Goal: Find contact information: Find contact information

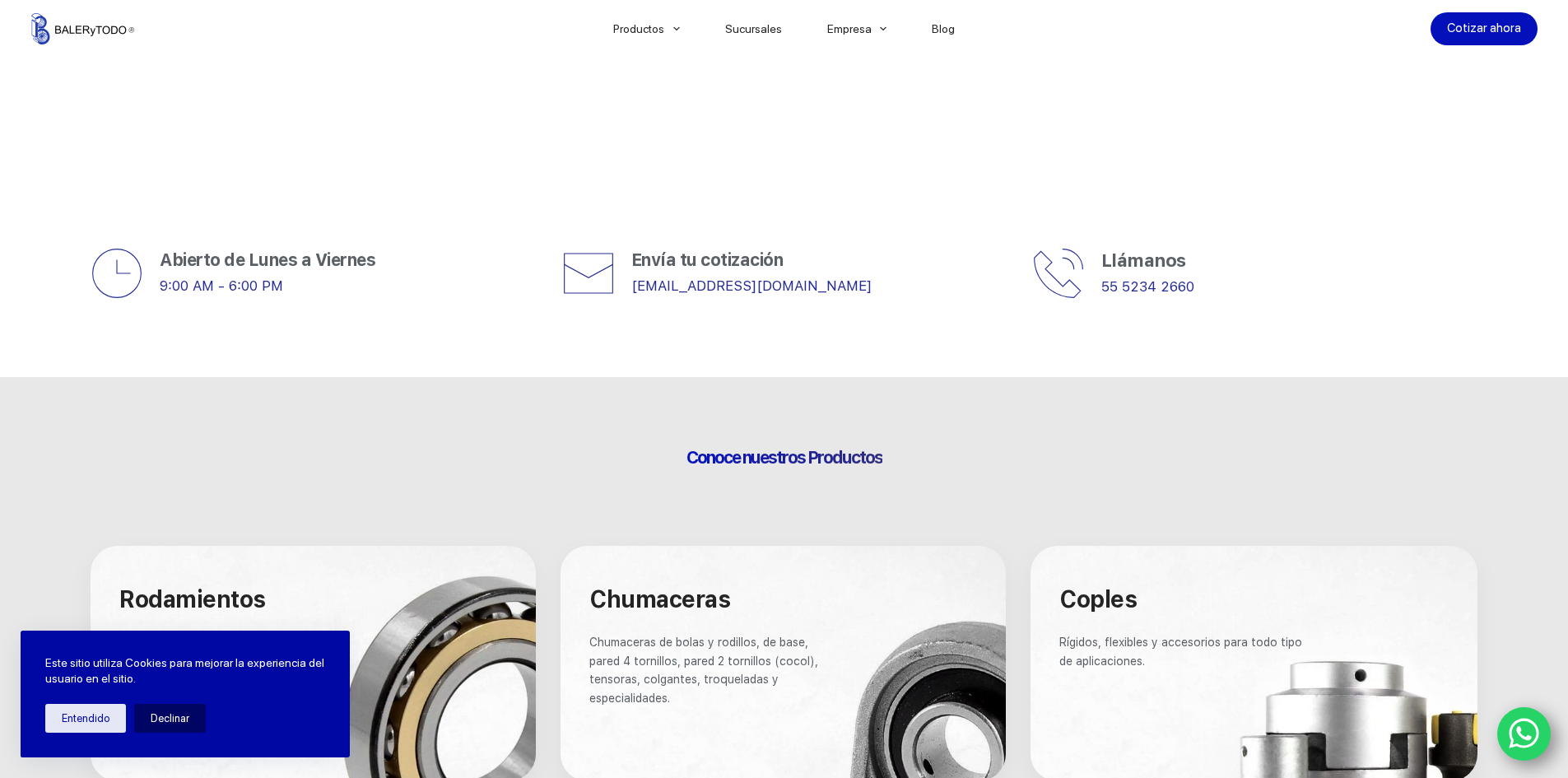
scroll to position [412, 0]
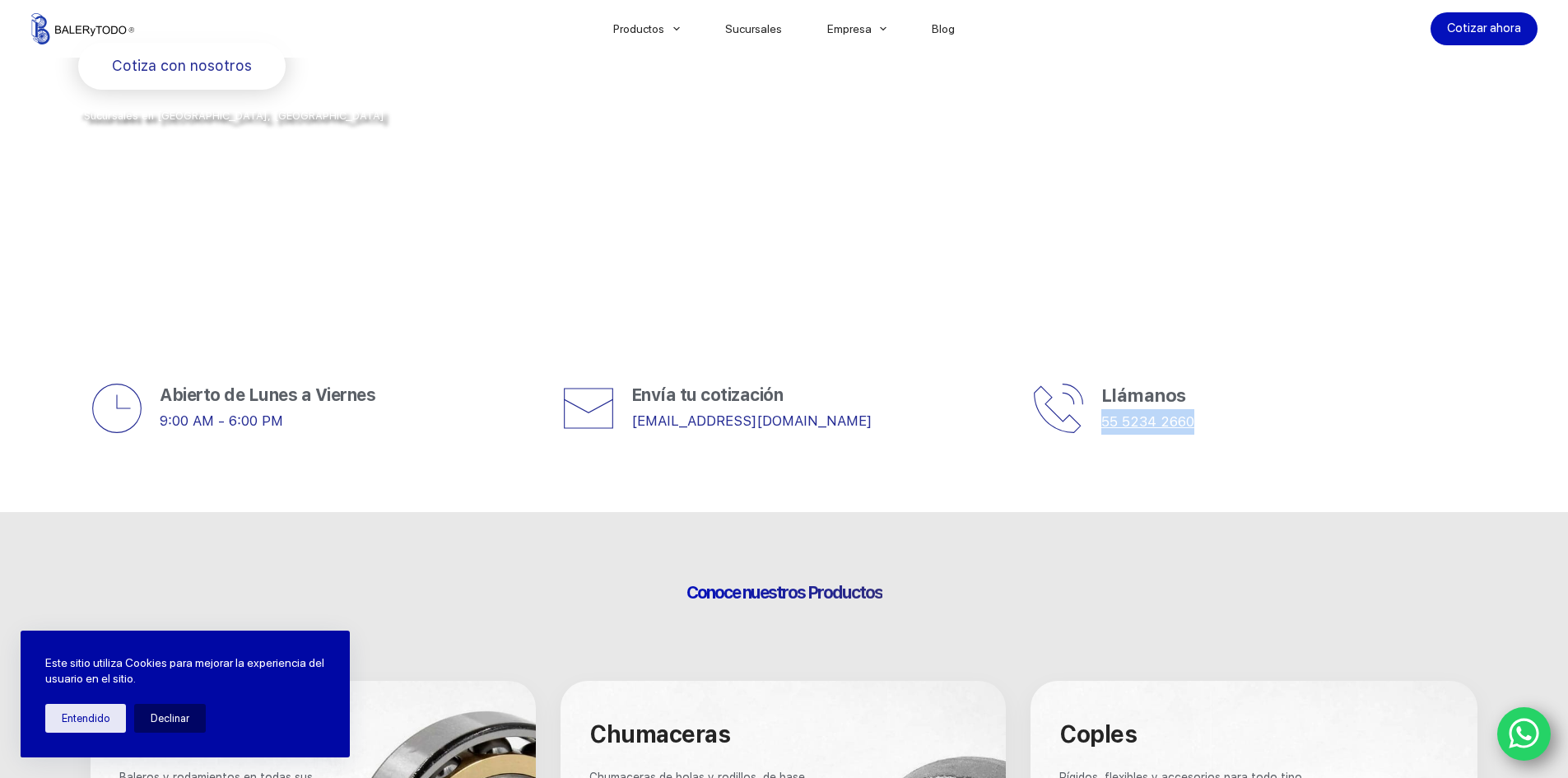
drag, startPoint x: 1220, startPoint y: 417, endPoint x: 1103, endPoint y: 428, distance: 117.5
click at [1103, 428] on p "55 5234 2660" at bounding box center [1289, 421] width 376 height 25
copy link "55 5234 2660"
click at [782, 424] on link "[EMAIL_ADDRESS][DOMAIN_NAME]" at bounding box center [751, 421] width 241 height 17
drag, startPoint x: 849, startPoint y: 425, endPoint x: 624, endPoint y: 431, distance: 225.1
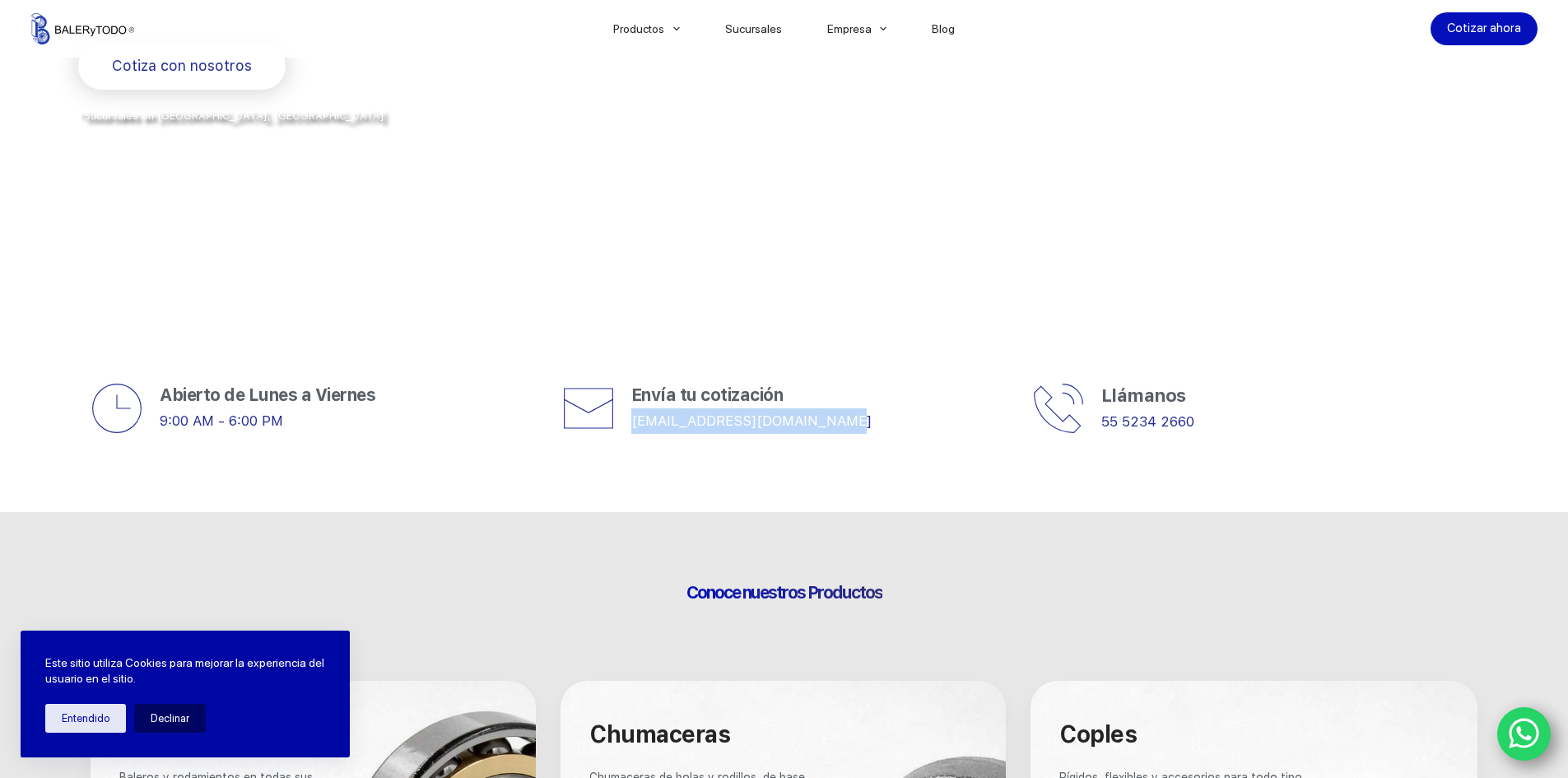
click at [624, 431] on div "Envía tu cotización [EMAIL_ADDRESS][DOMAIN_NAME]" at bounding box center [784, 408] width 445 height 53
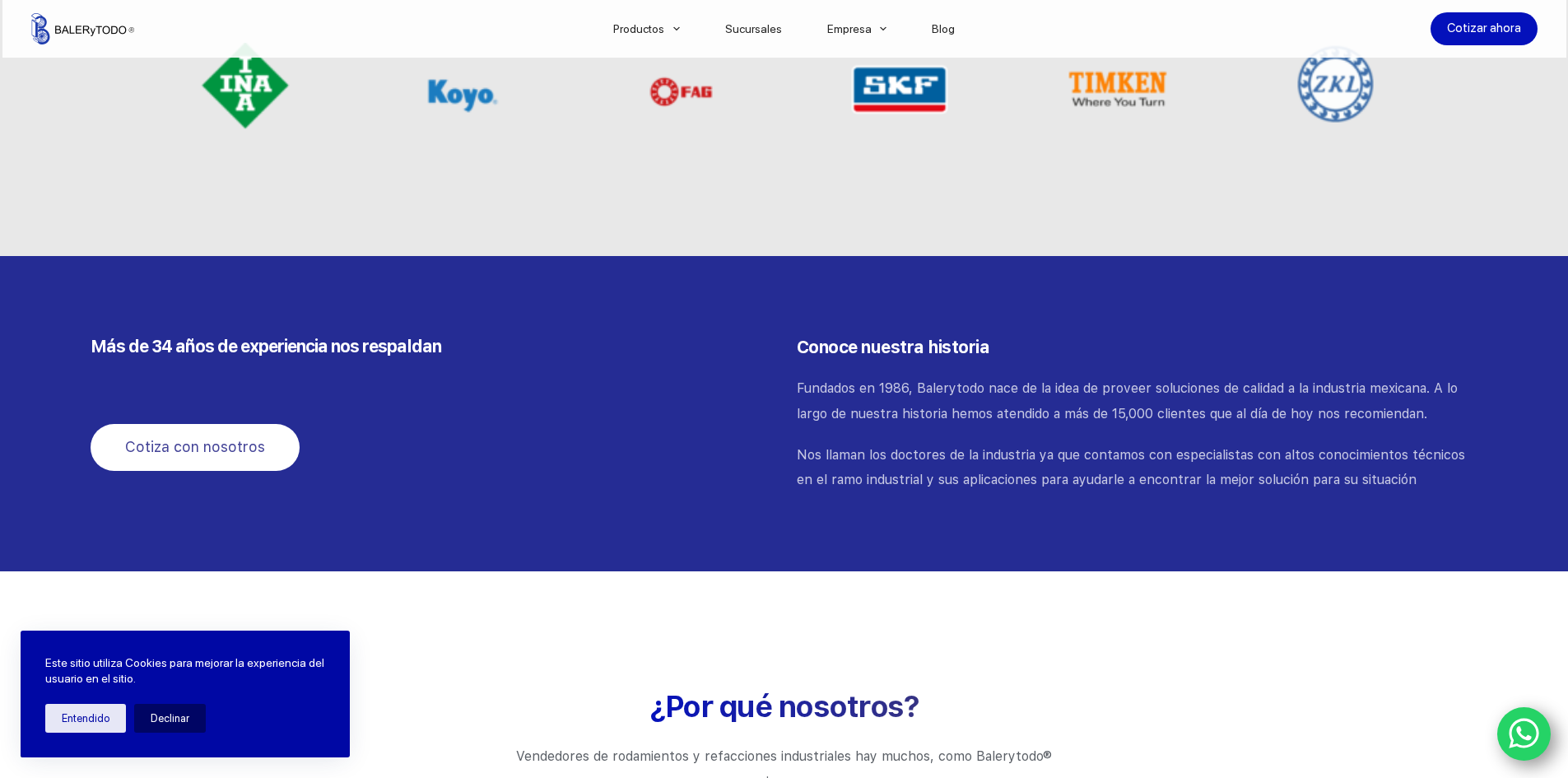
scroll to position [1647, 0]
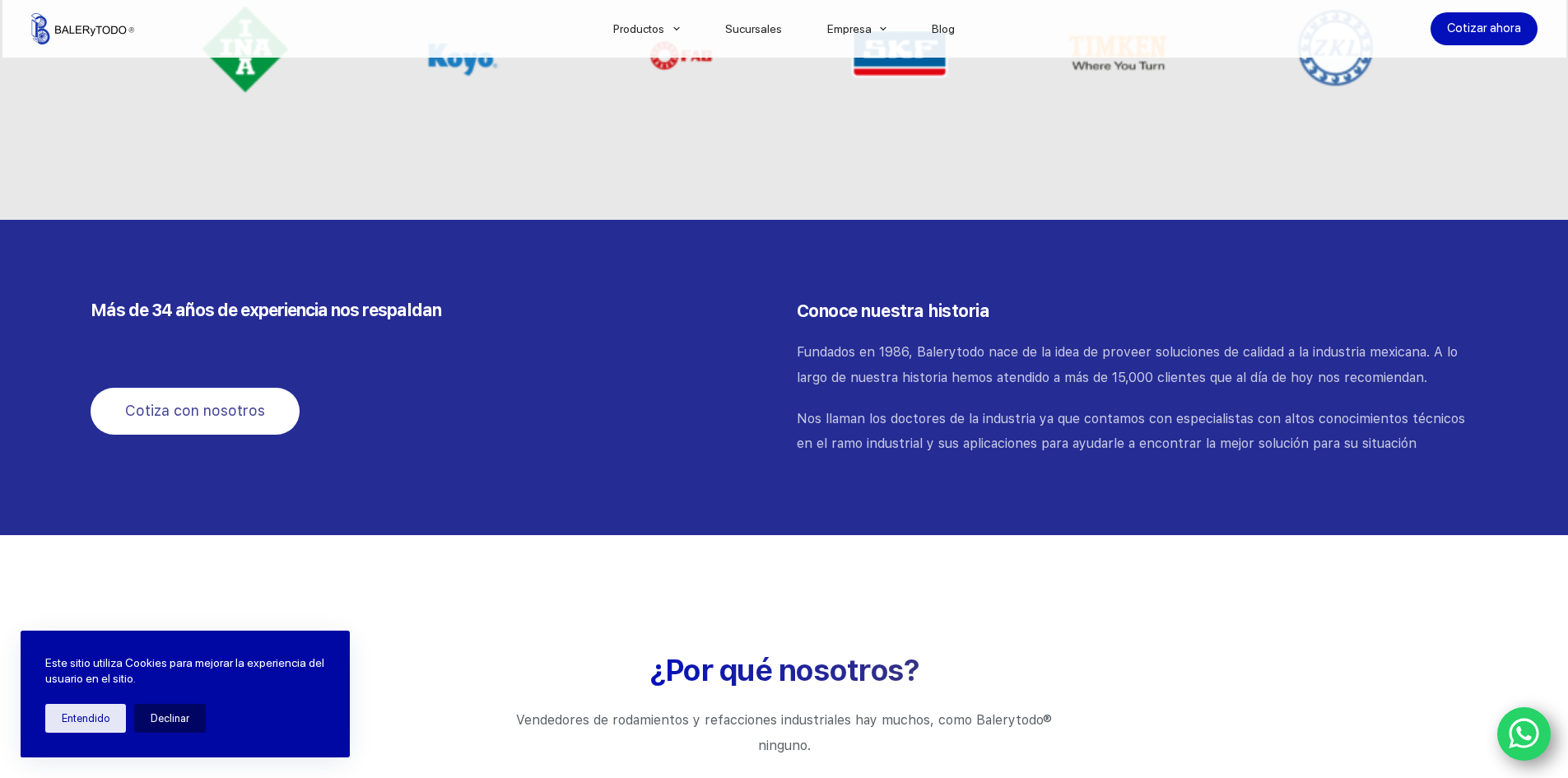
click at [1507, 734] on link "WhatsApp" at bounding box center [1524, 734] width 54 height 54
click at [1497, 724] on div at bounding box center [1524, 734] width 54 height 54
click at [1512, 720] on icon "WhatsApp" at bounding box center [1525, 733] width 32 height 34
